Goal: Task Accomplishment & Management: Manage account settings

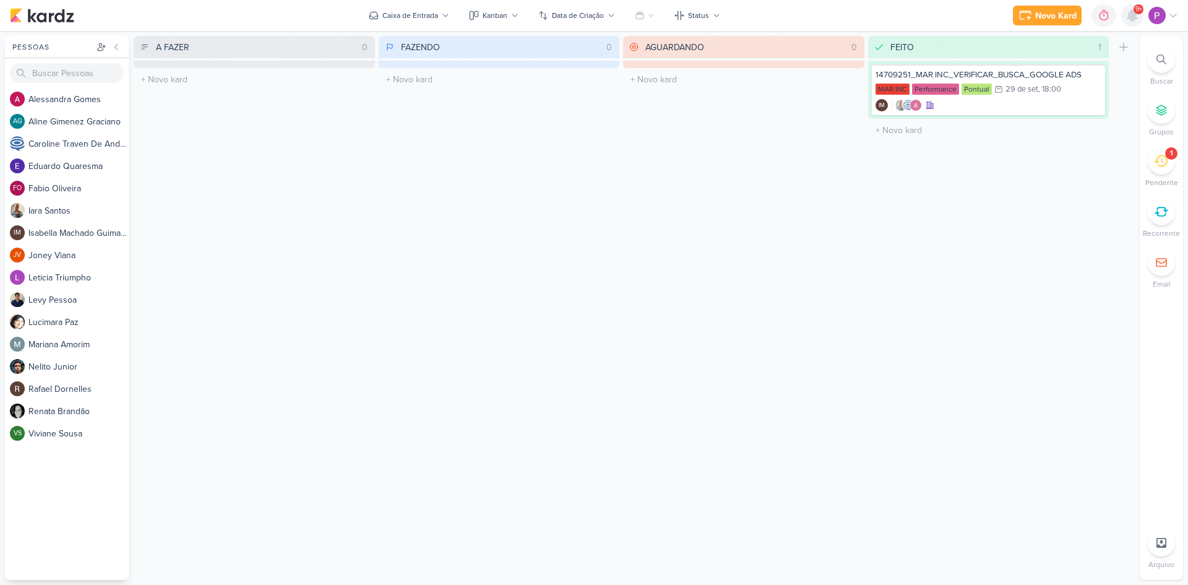
click at [1139, 15] on icon at bounding box center [1132, 15] width 15 height 15
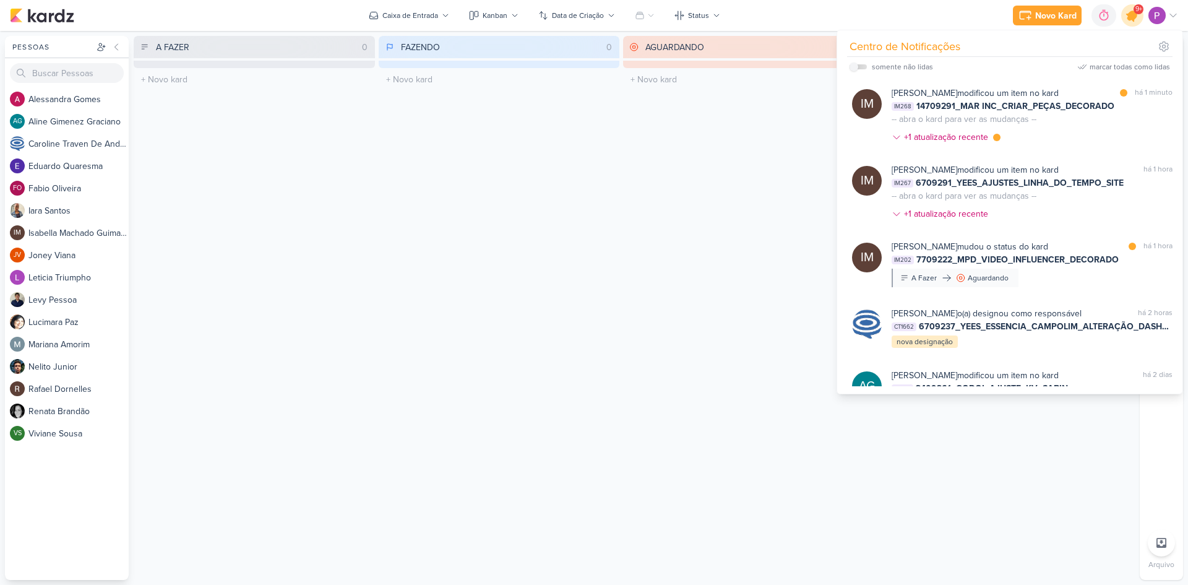
click at [1128, 16] on icon at bounding box center [1132, 15] width 15 height 15
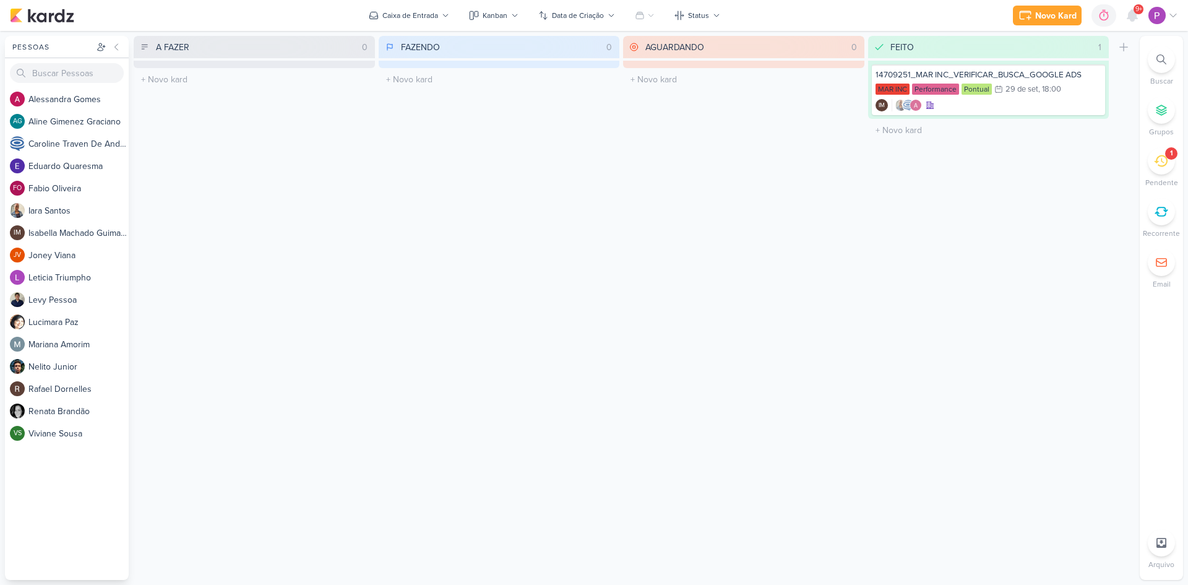
click at [1158, 165] on icon at bounding box center [1161, 161] width 14 height 14
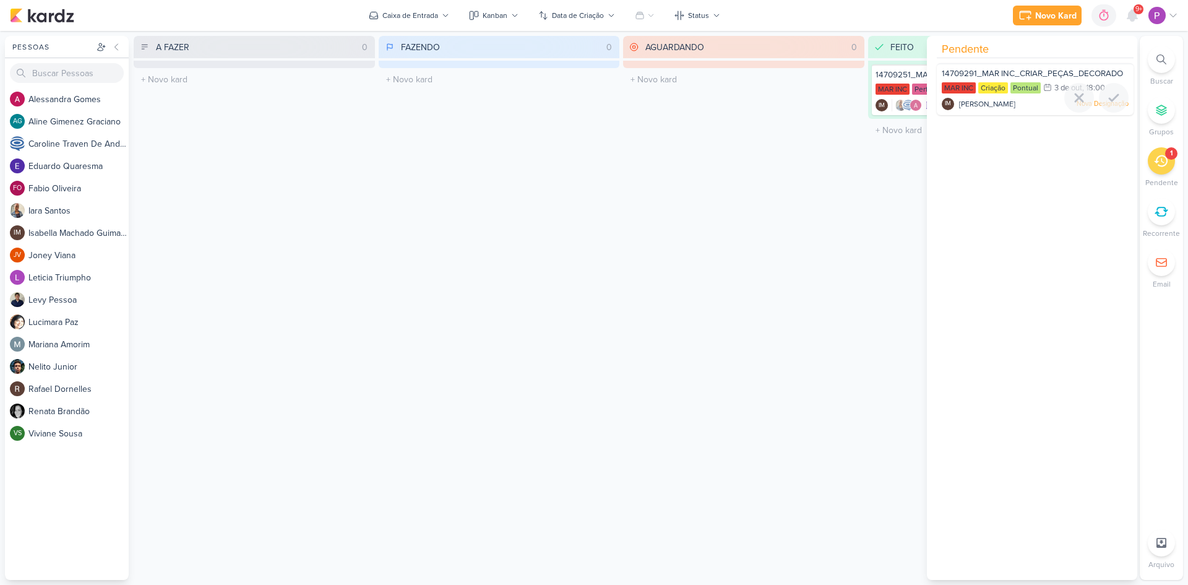
click at [1033, 67] on div "14709291_MAR INC_CRIAR_PEÇAS_DECORADO MAR INC Criação Pontual 3/10 [DATE]" at bounding box center [1035, 89] width 197 height 52
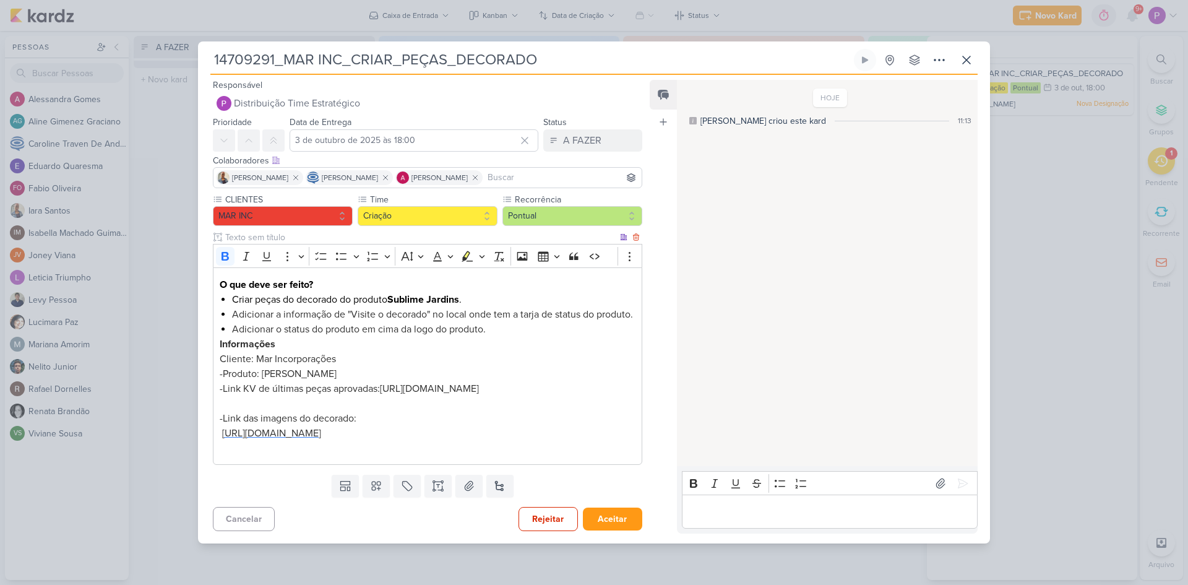
click at [321, 439] on span "[URL][DOMAIN_NAME]" at bounding box center [271, 433] width 99 height 12
click at [762, 515] on div "Editor editing area: main" at bounding box center [830, 511] width 296 height 34
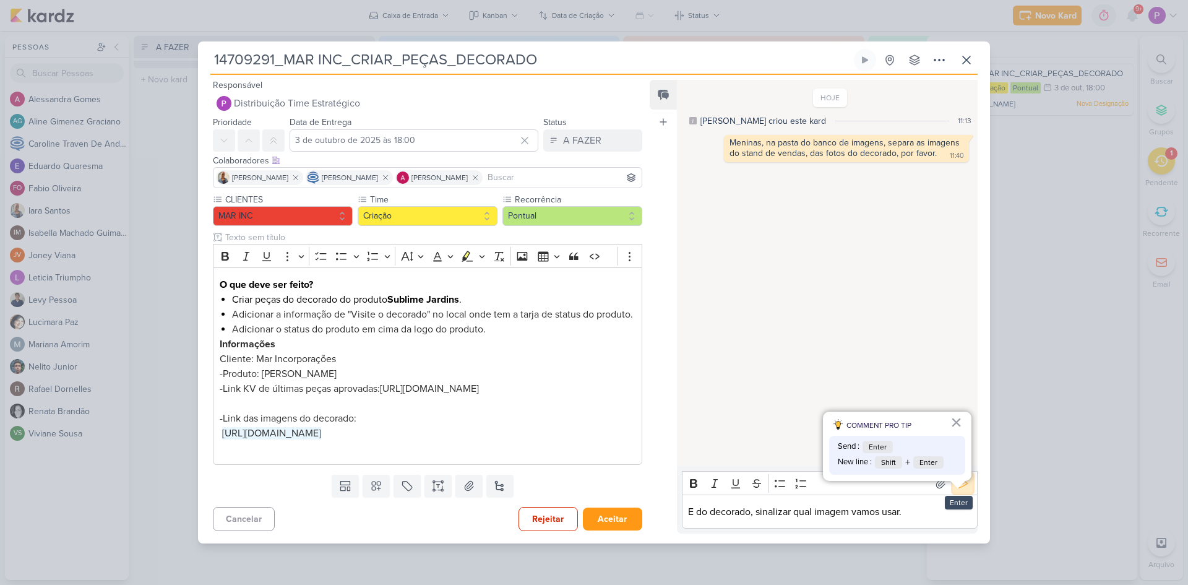
click at [958, 488] on icon at bounding box center [962, 482] width 9 height 9
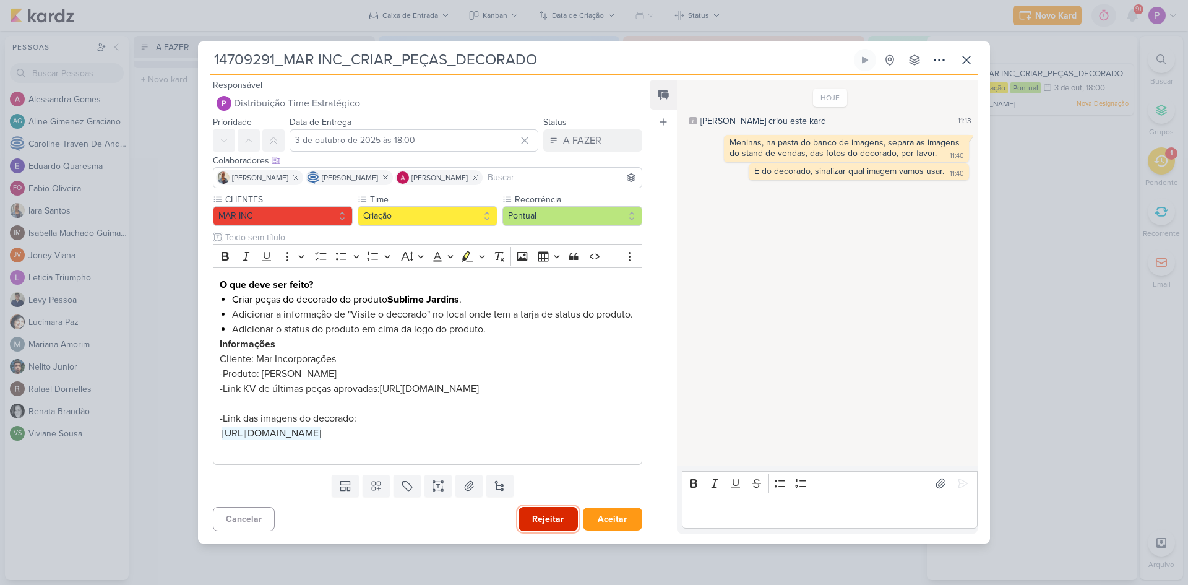
click at [536, 526] on button "Rejeitar" at bounding box center [547, 519] width 59 height 24
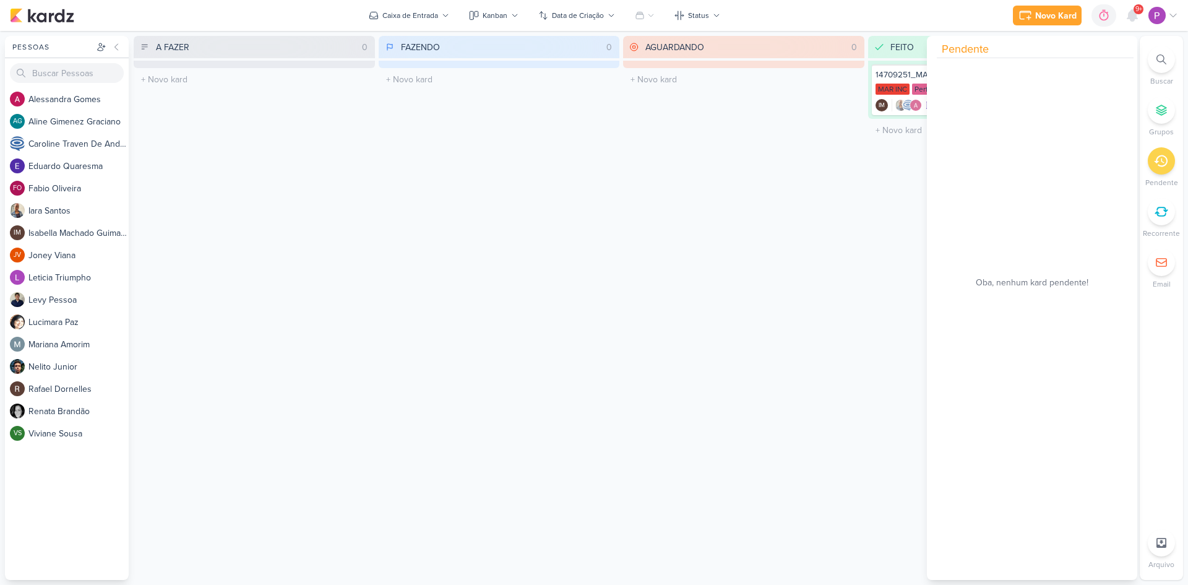
click at [817, 130] on div "AGUARDANDO 0 Mover Para Esquerda Mover Para Direita [GEOGRAPHIC_DATA] O título …" at bounding box center [743, 308] width 241 height 544
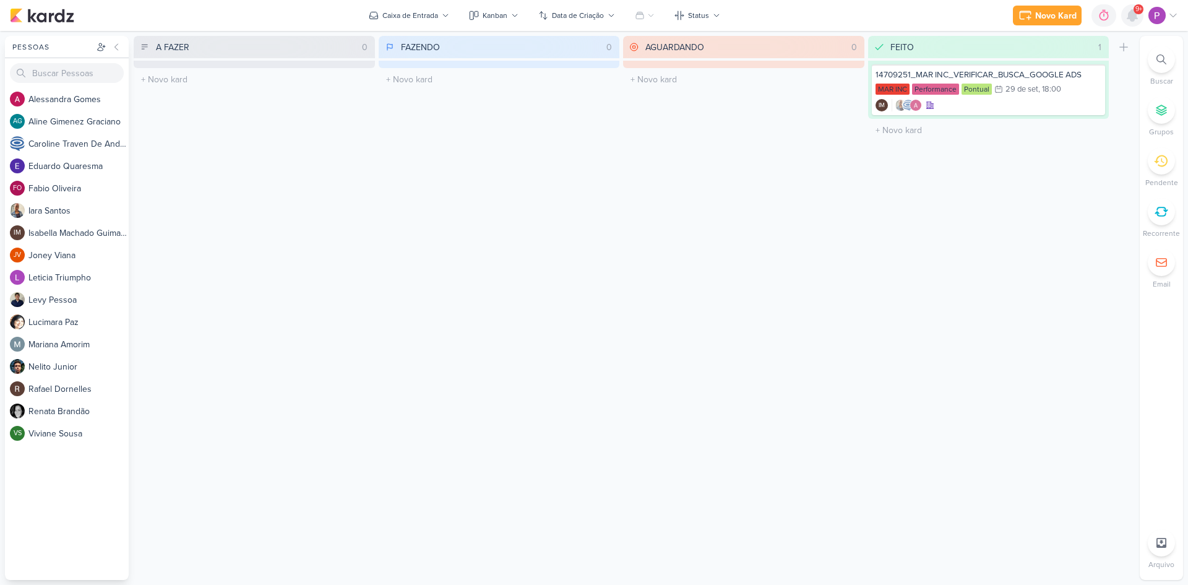
click at [1134, 21] on icon at bounding box center [1132, 15] width 10 height 11
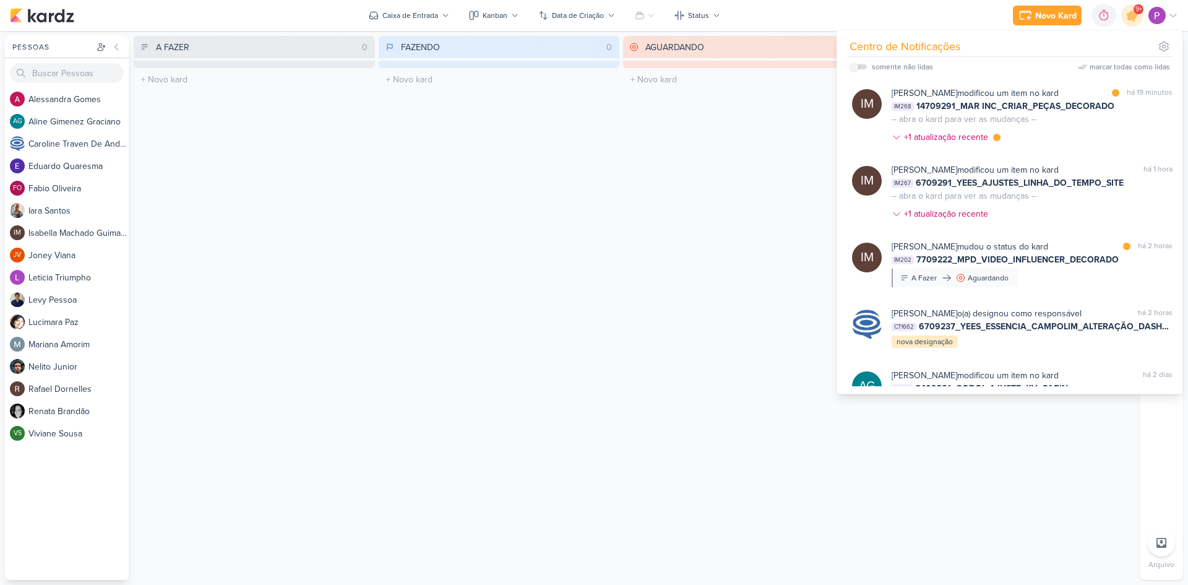
click at [717, 148] on div "AGUARDANDO 0 Mover Para Esquerda Mover Para Direita [GEOGRAPHIC_DATA] O título …" at bounding box center [743, 308] width 241 height 544
